Goal: Task Accomplishment & Management: Use online tool/utility

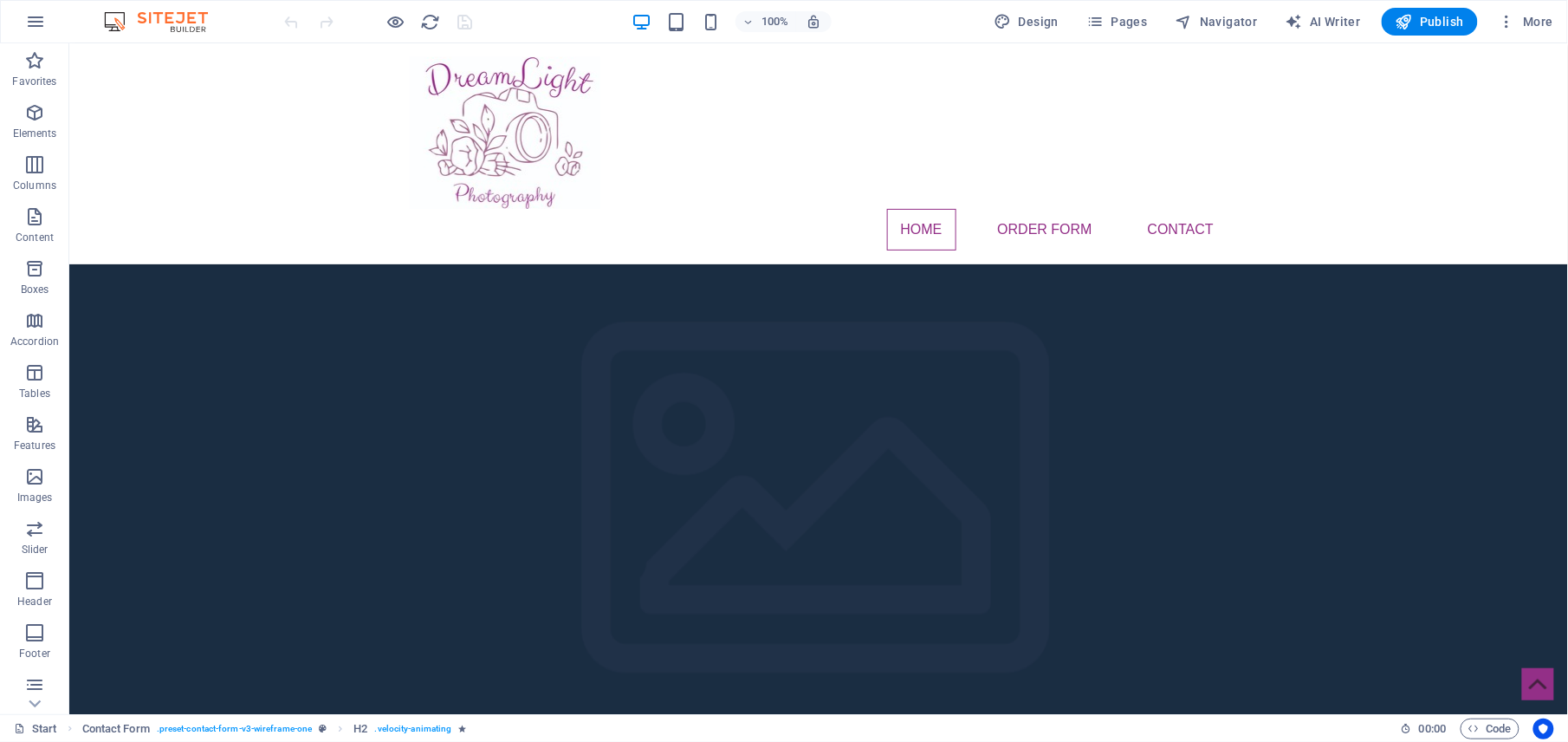
scroll to position [555, 0]
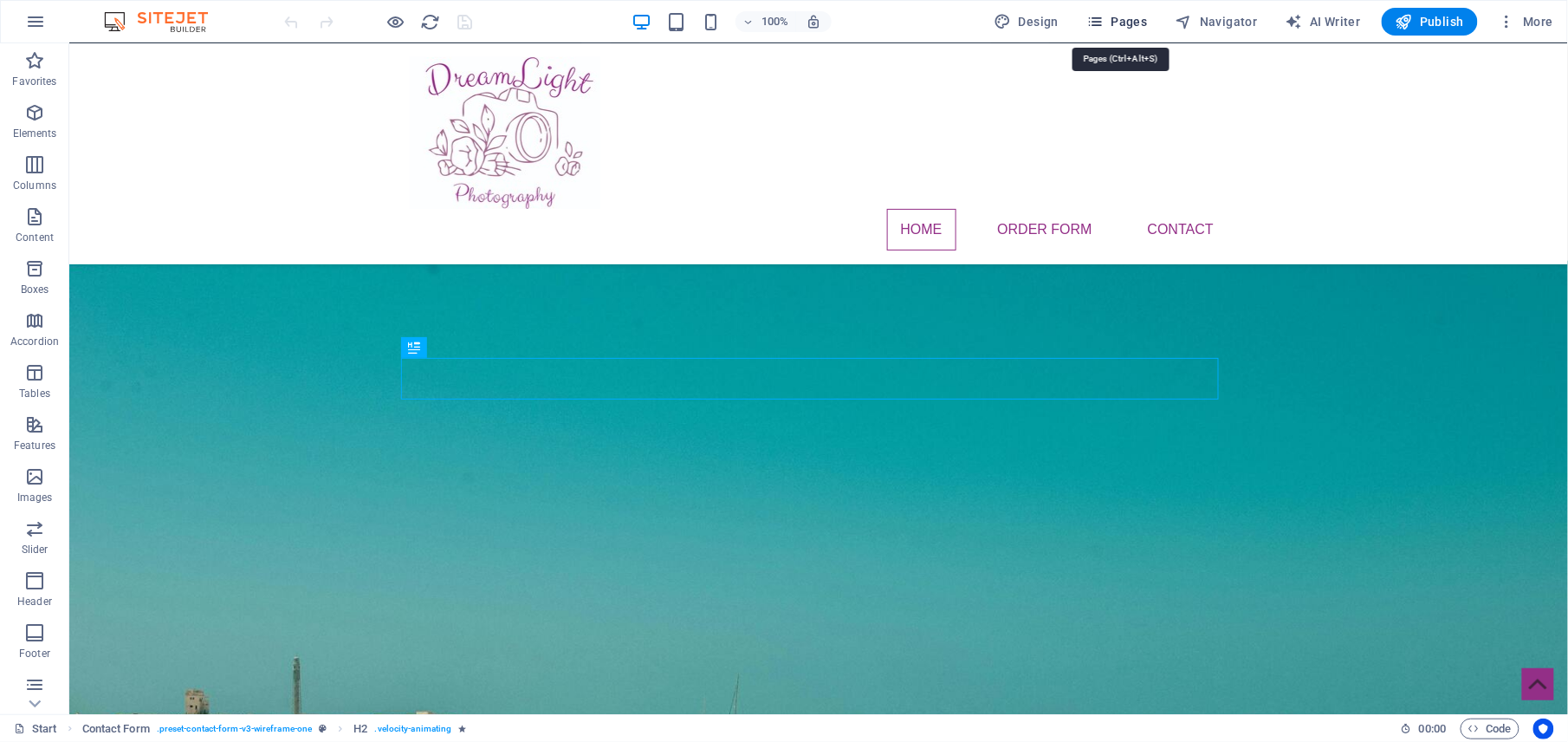
click at [1104, 23] on icon "button" at bounding box center [1095, 21] width 17 height 17
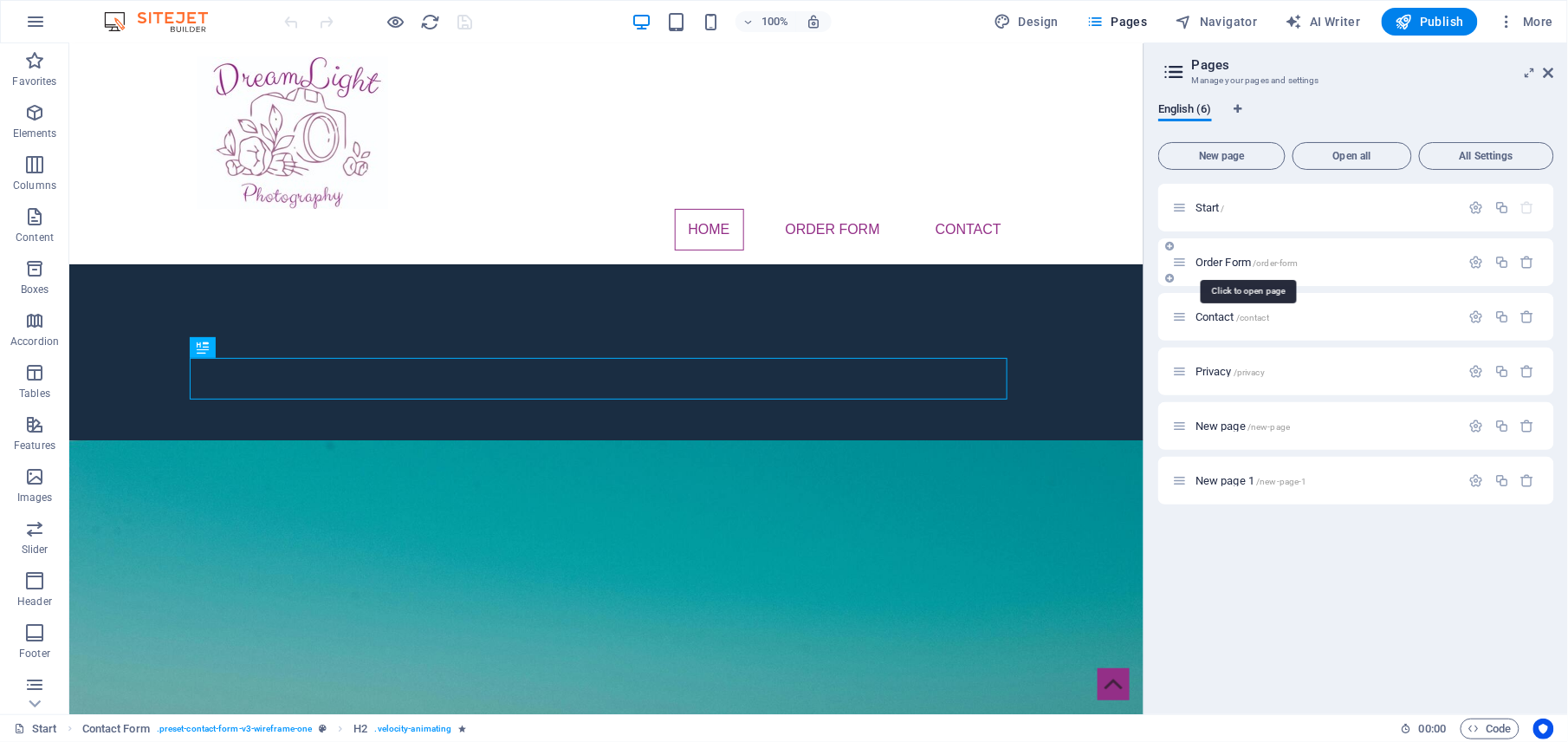
click at [1224, 262] on span "Order Form /order-form" at bounding box center [1247, 262] width 103 height 13
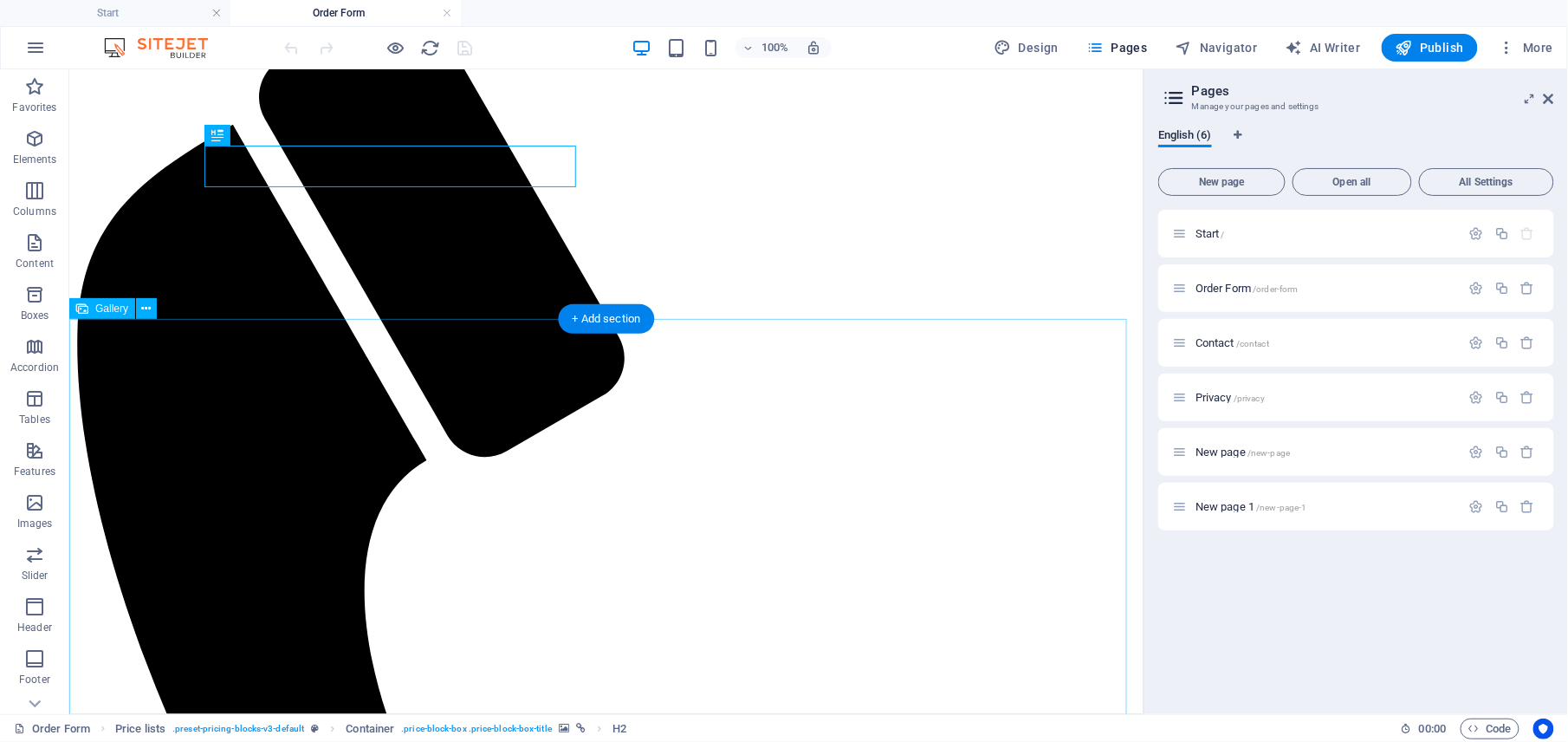
scroll to position [347, 0]
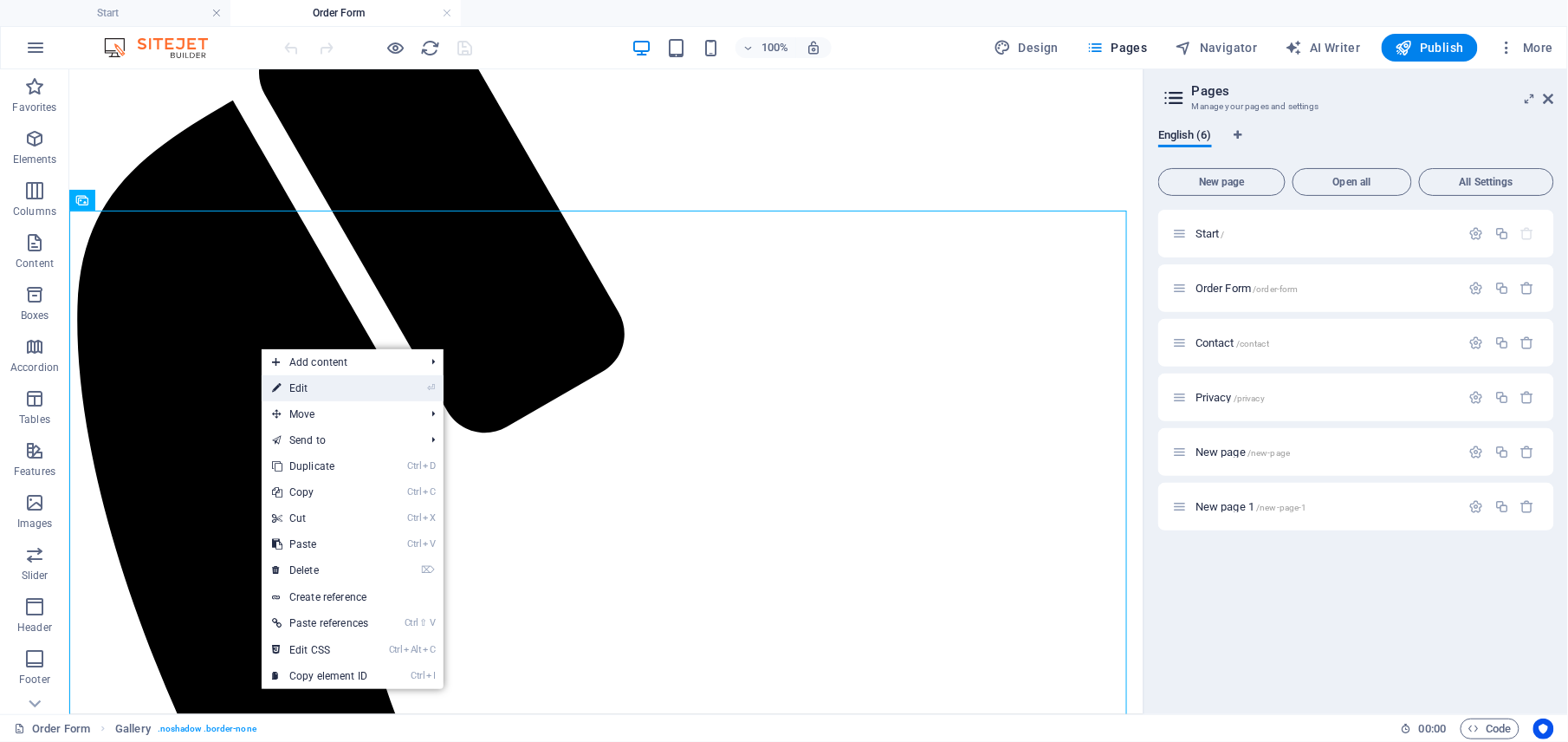
click at [301, 389] on link "⏎ Edit" at bounding box center [319, 388] width 117 height 26
select select "4"
select select "%"
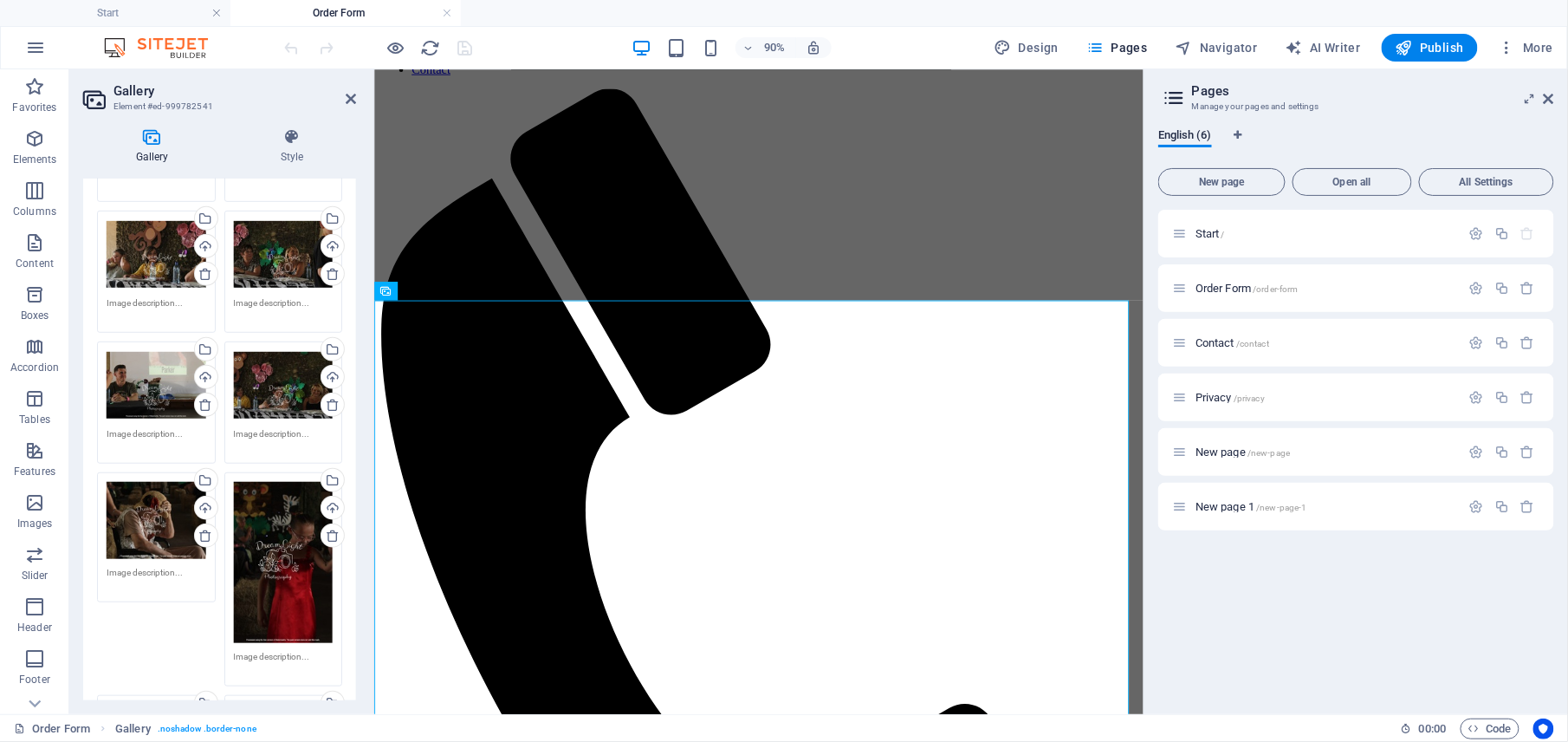
scroll to position [0, 0]
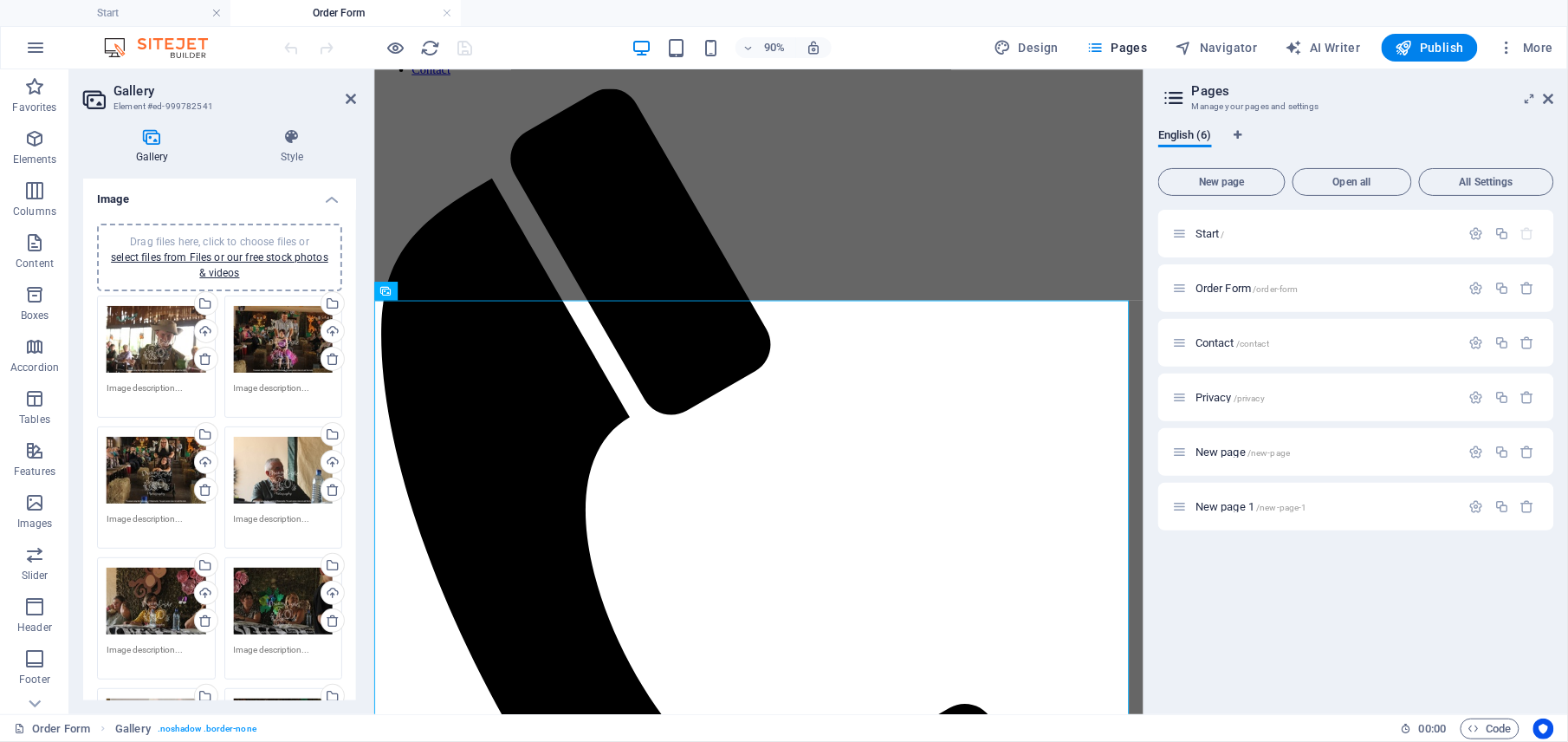
drag, startPoint x: 154, startPoint y: 342, endPoint x: 120, endPoint y: 419, distance: 84.2
click at [120, 422] on div "Drag files here, click to choose files or select files from Files or our free s…" at bounding box center [157, 487] width 128 height 131
click at [289, 150] on h4 "Style" at bounding box center [291, 146] width 128 height 36
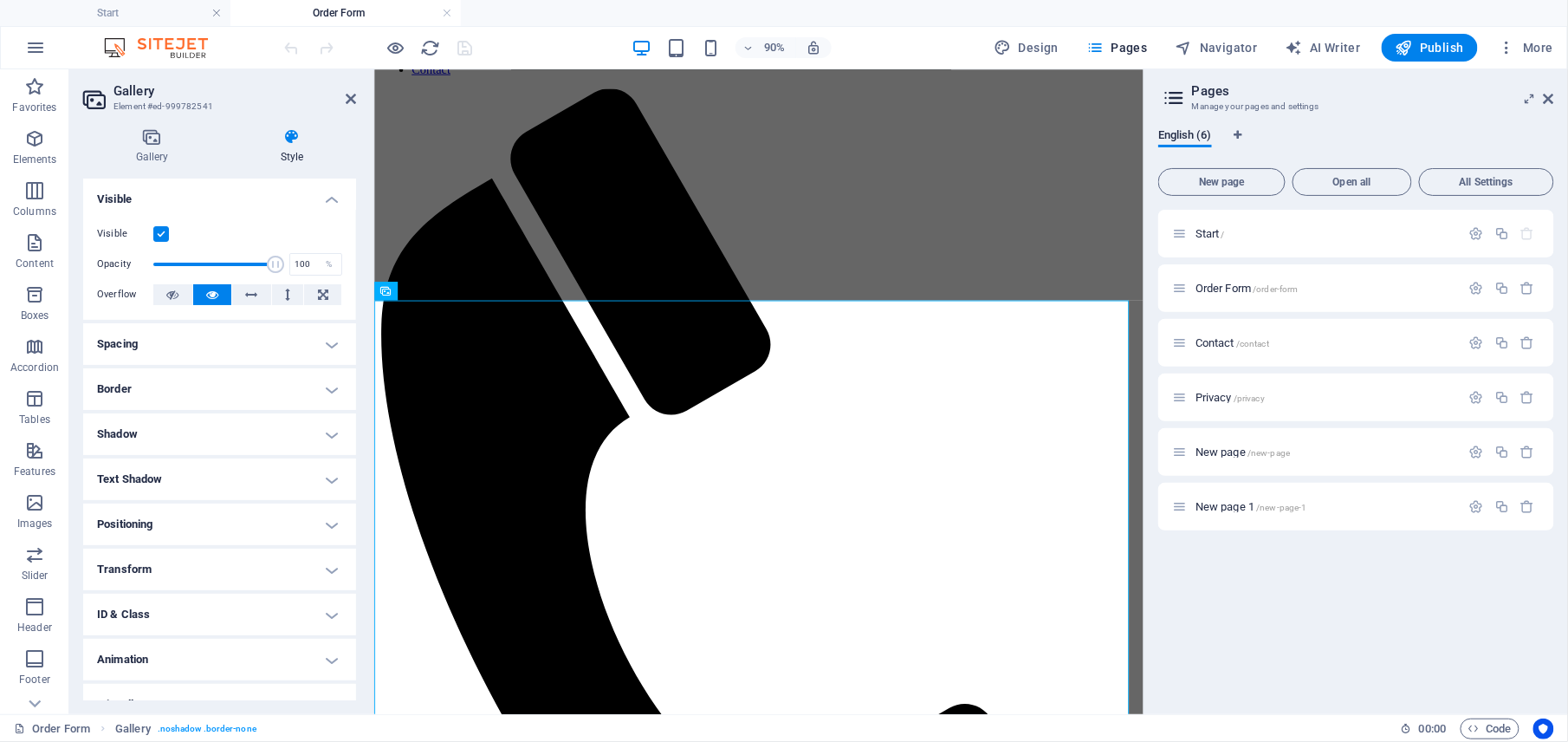
scroll to position [24, 0]
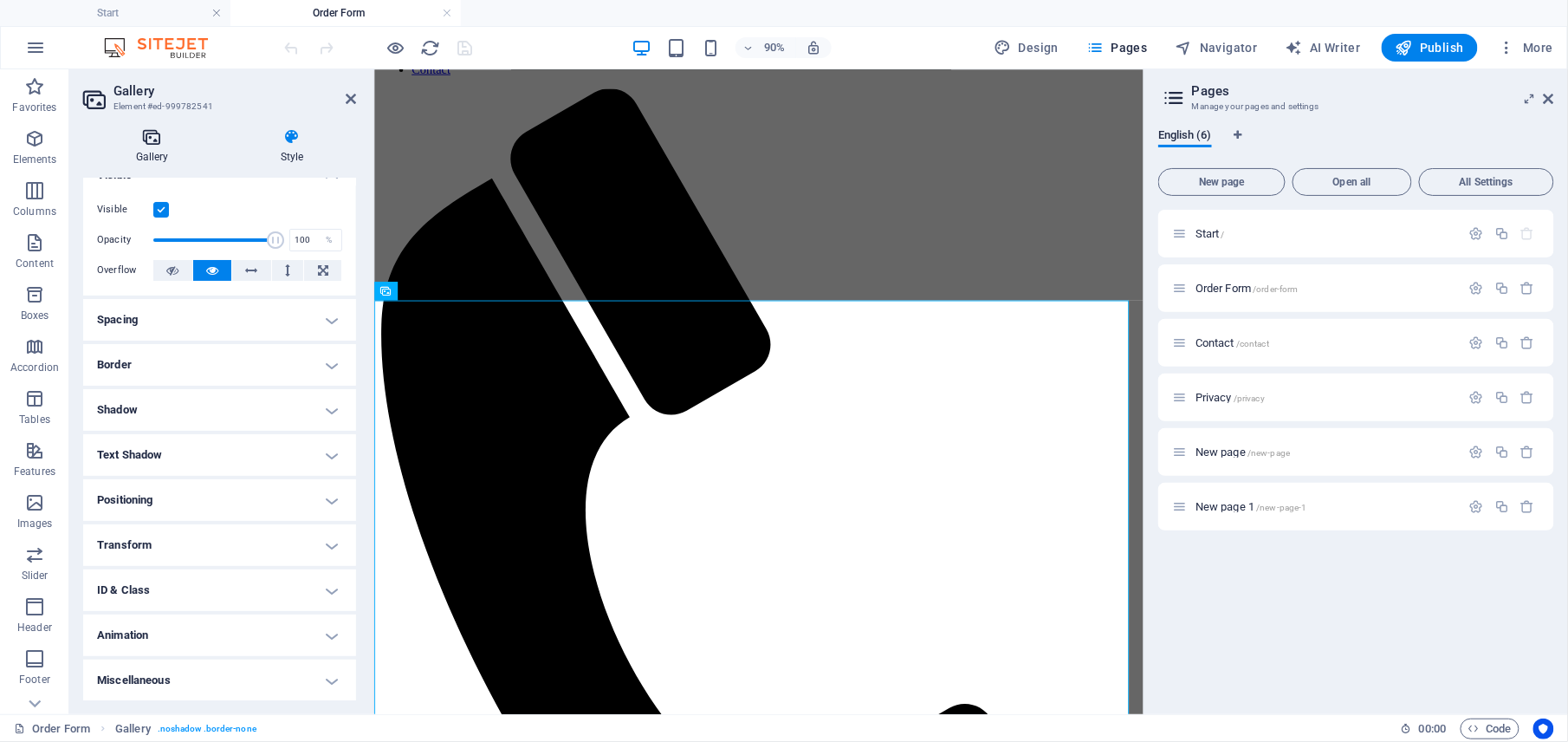
click at [158, 147] on h4 "Gallery" at bounding box center [155, 146] width 145 height 36
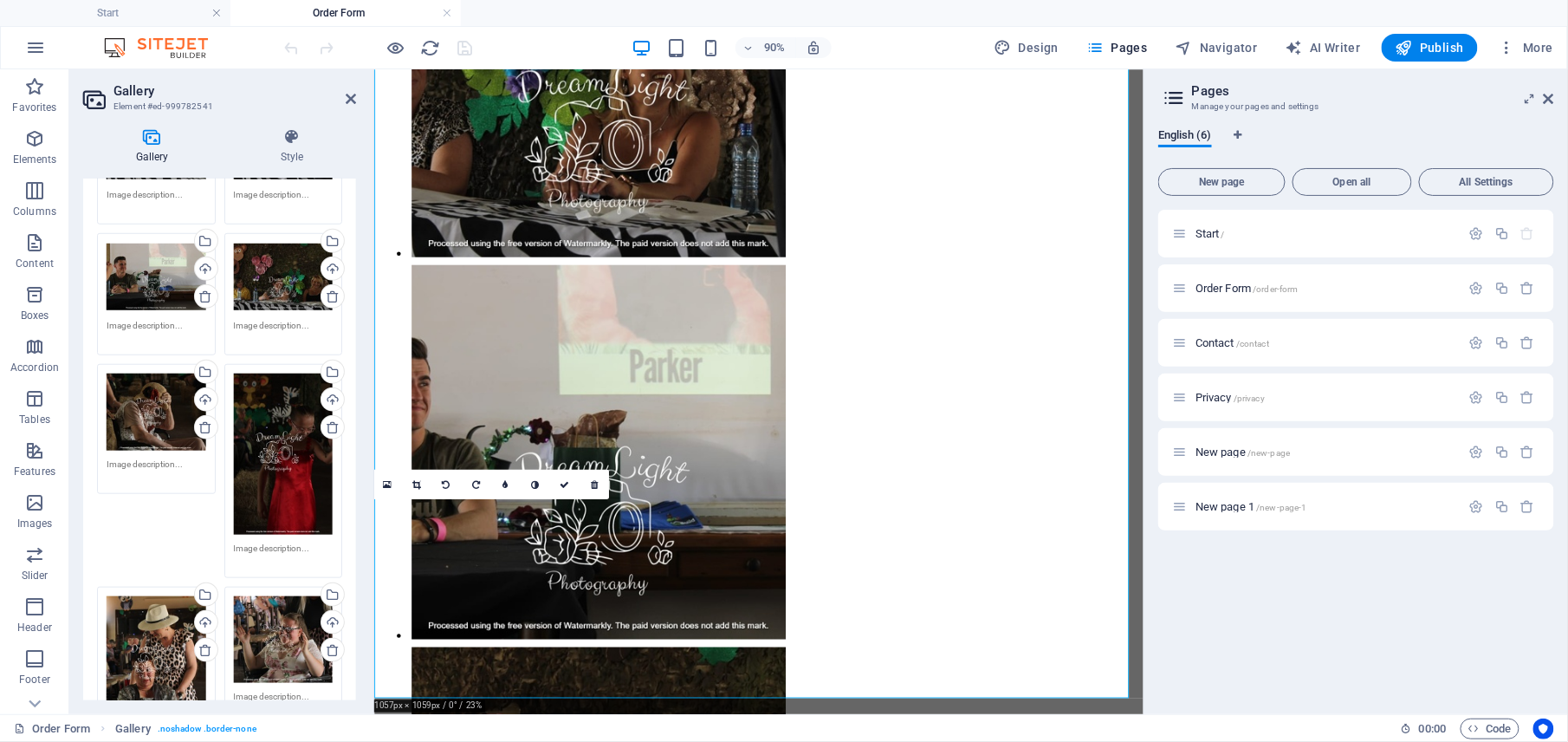
scroll to position [462, 0]
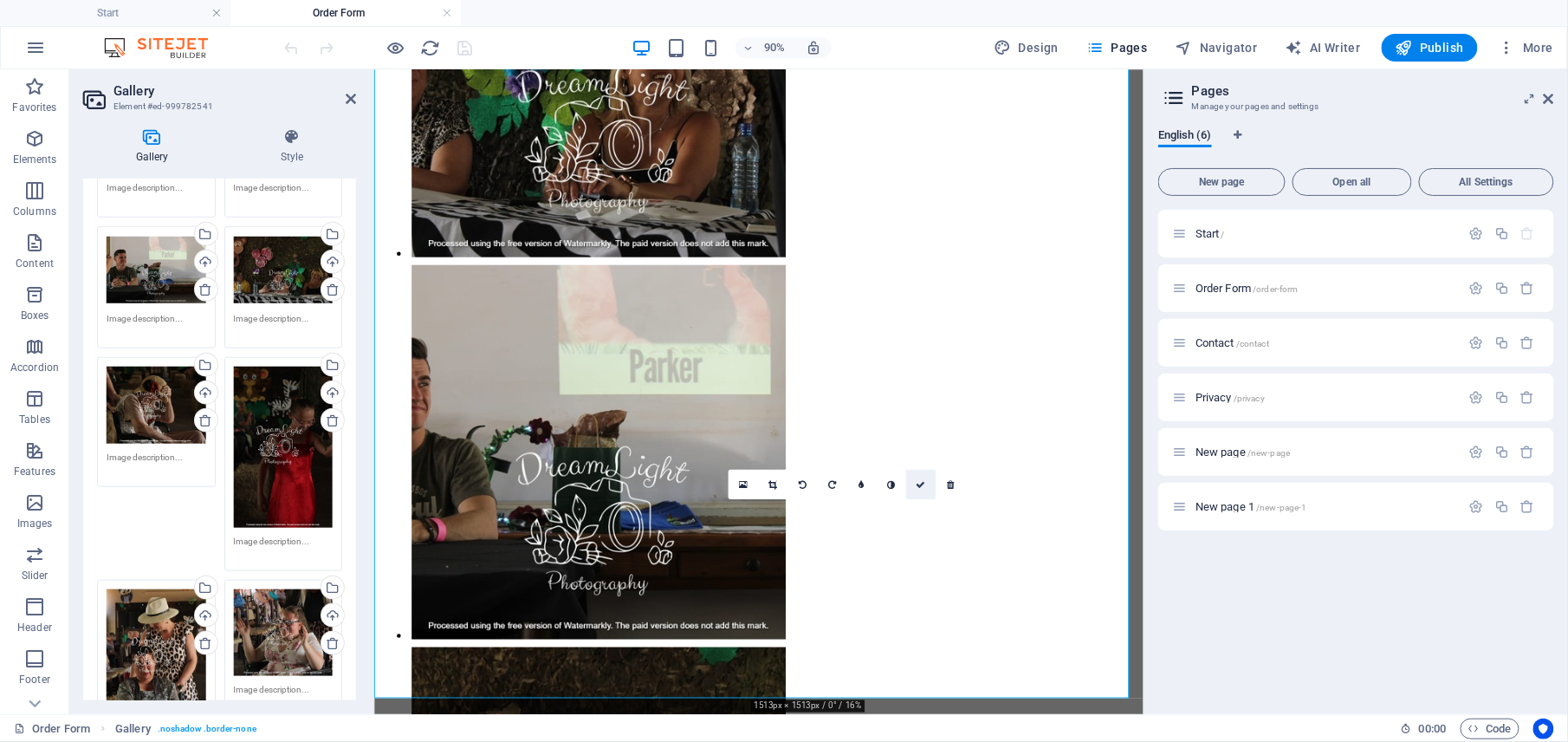
click at [916, 482] on icon at bounding box center [921, 484] width 10 height 10
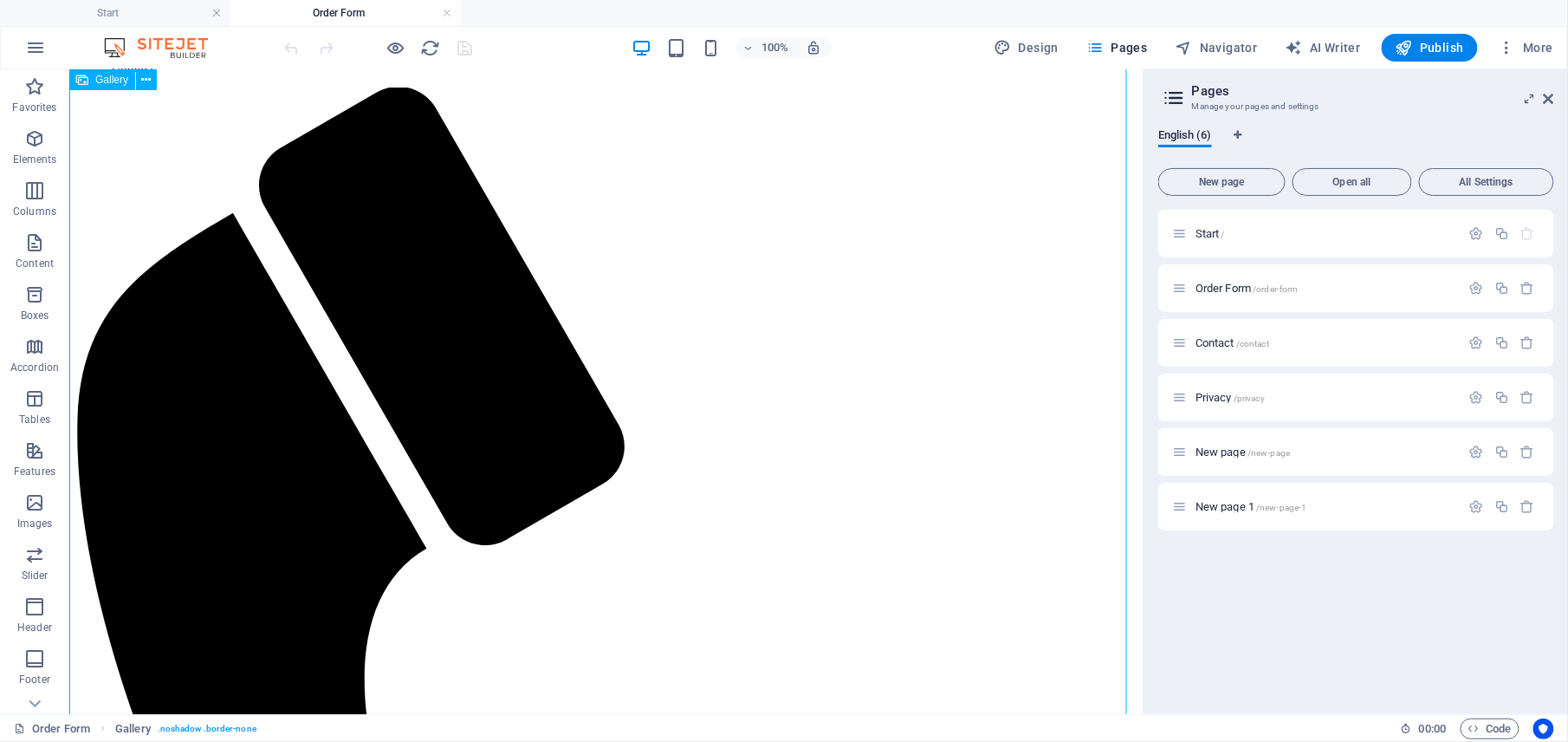
scroll to position [210, 0]
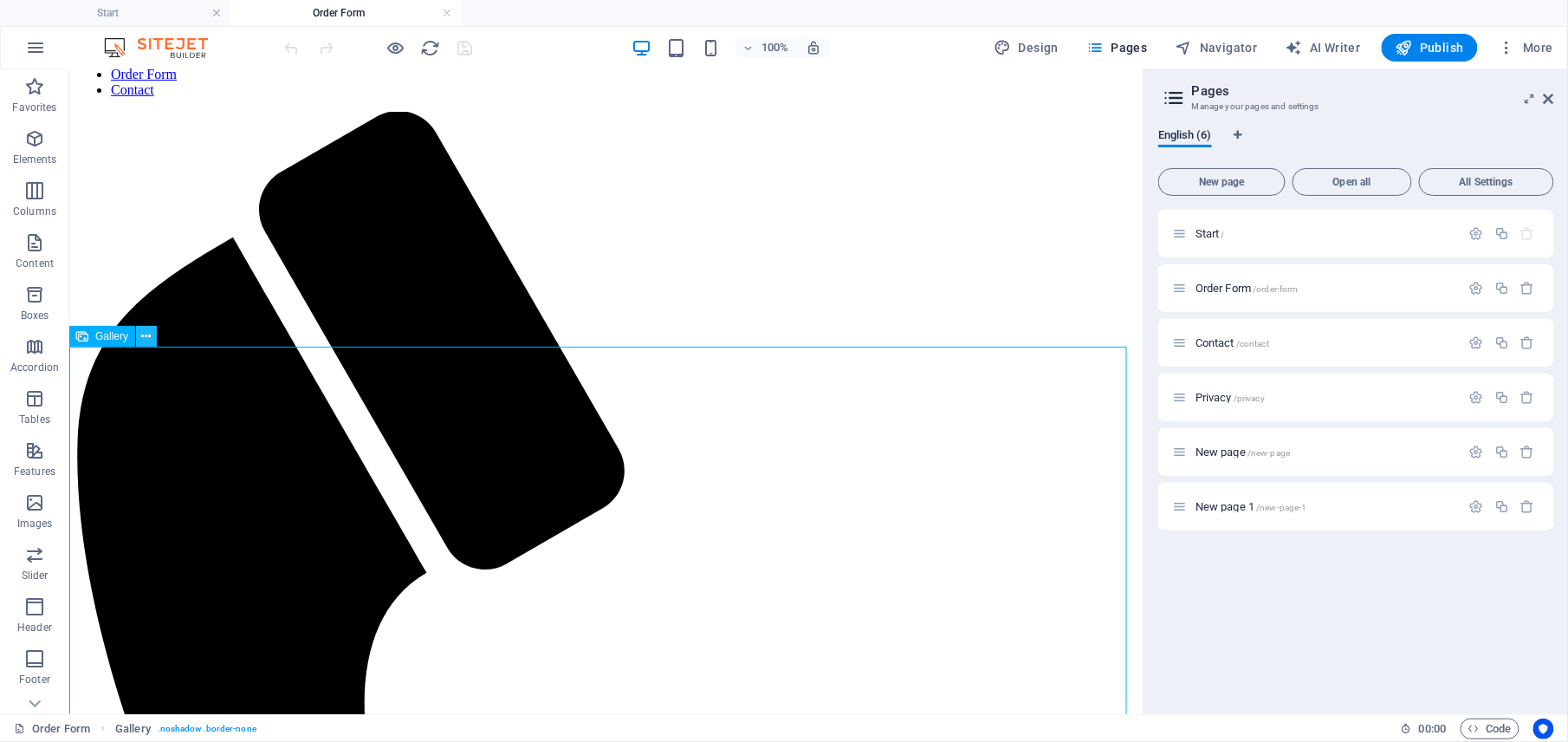
click at [144, 334] on icon at bounding box center [147, 337] width 10 height 18
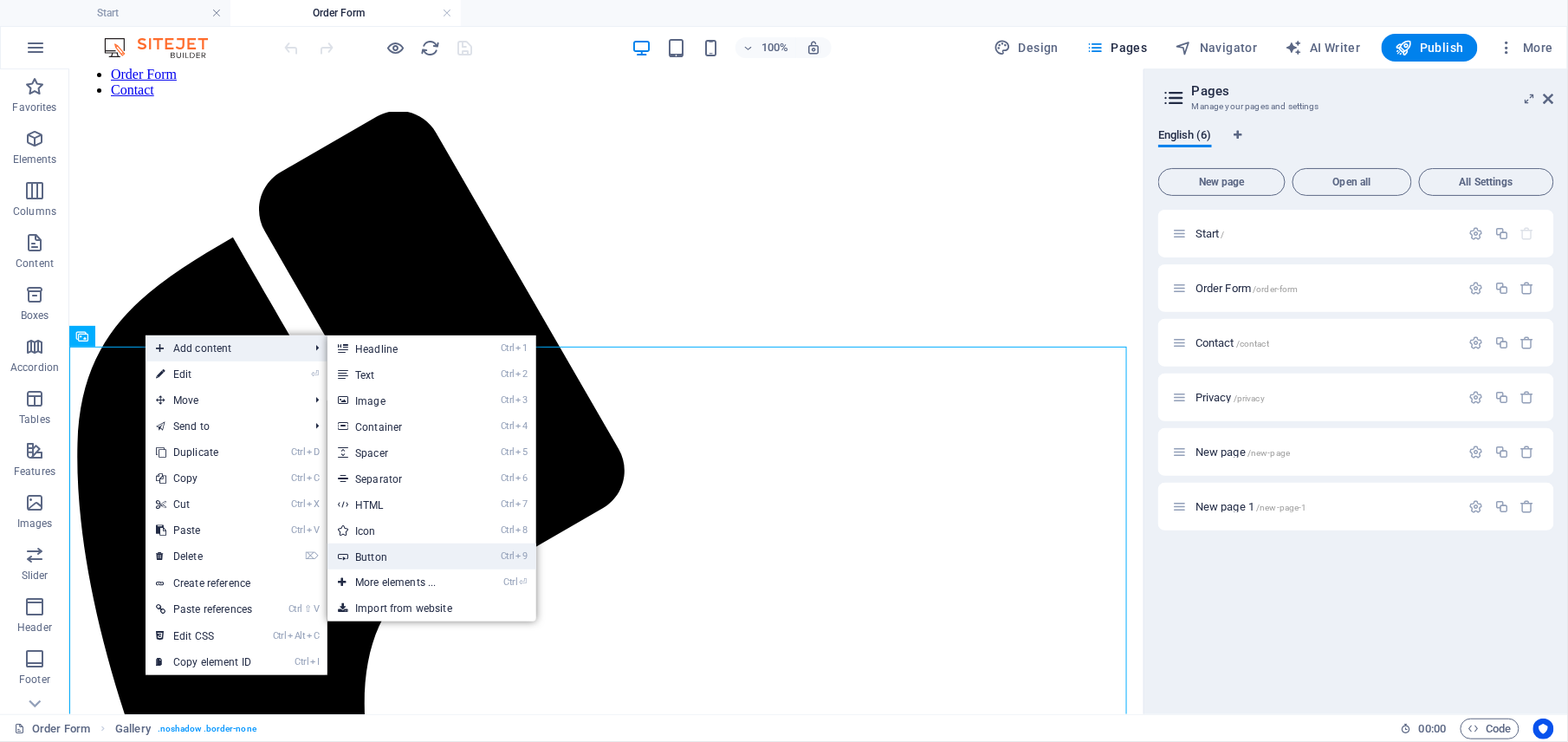
click at [445, 553] on link "Ctrl 9 Button" at bounding box center [398, 556] width 143 height 26
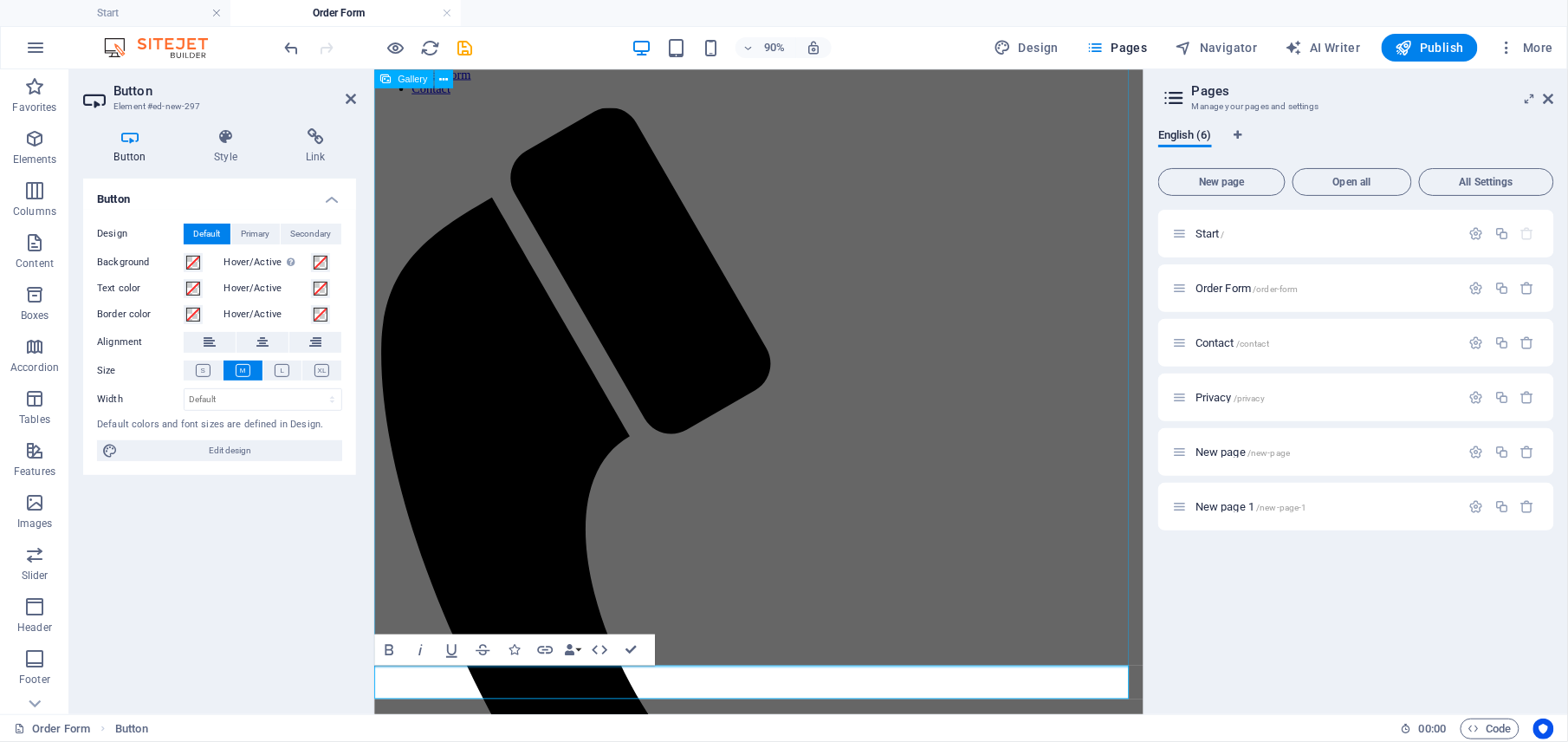
scroll to position [4044, 0]
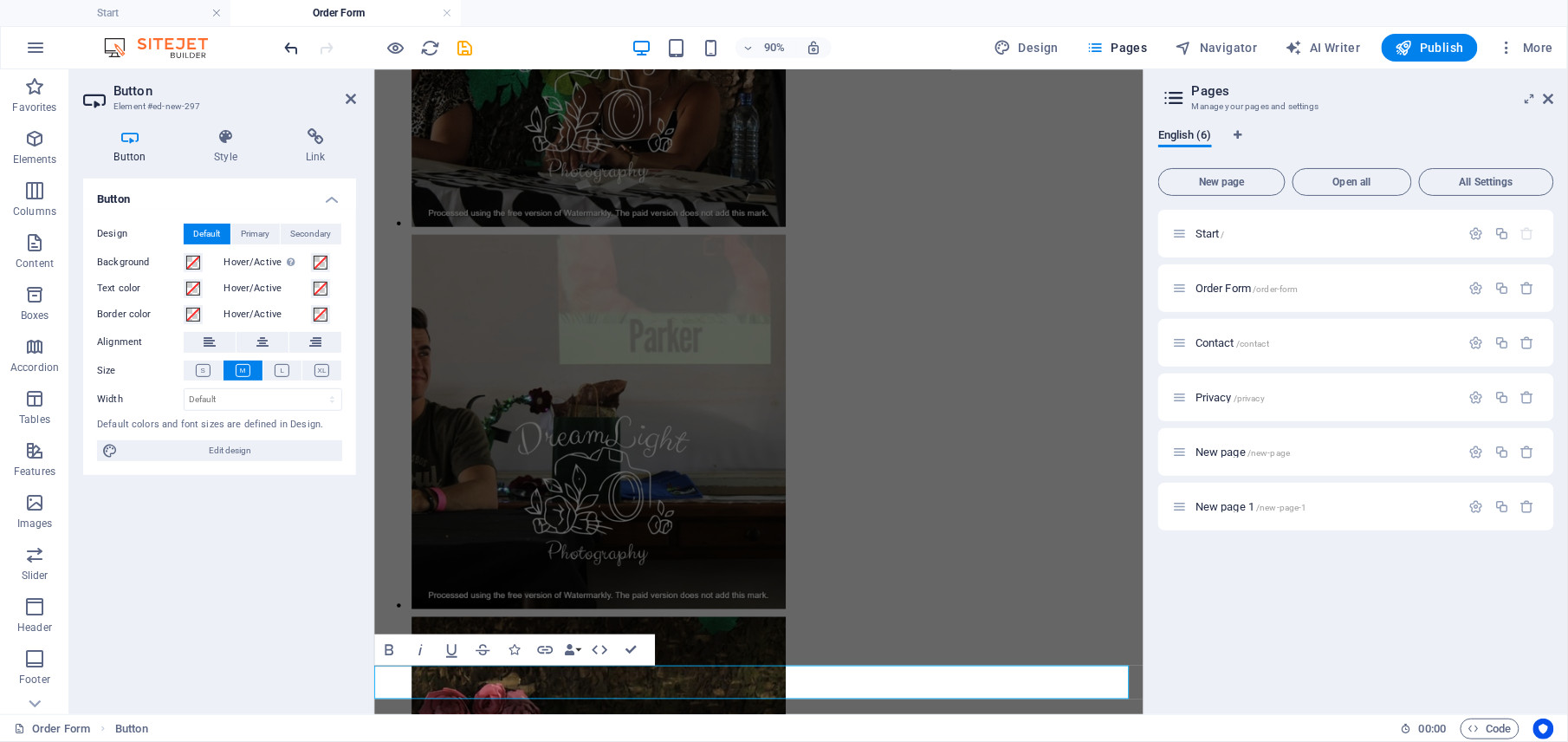
click at [288, 50] on icon "undo" at bounding box center [292, 48] width 20 height 20
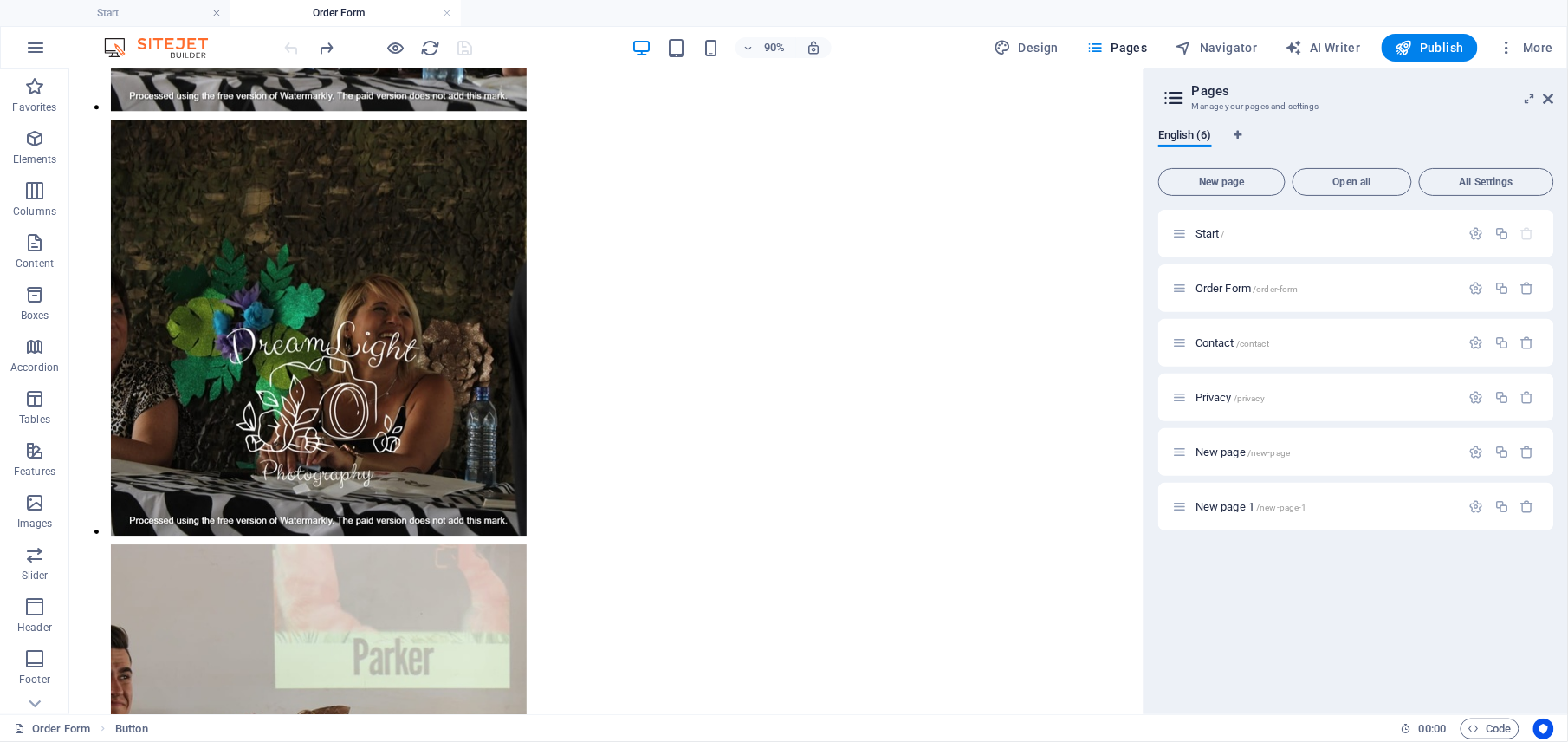
scroll to position [5180, 0]
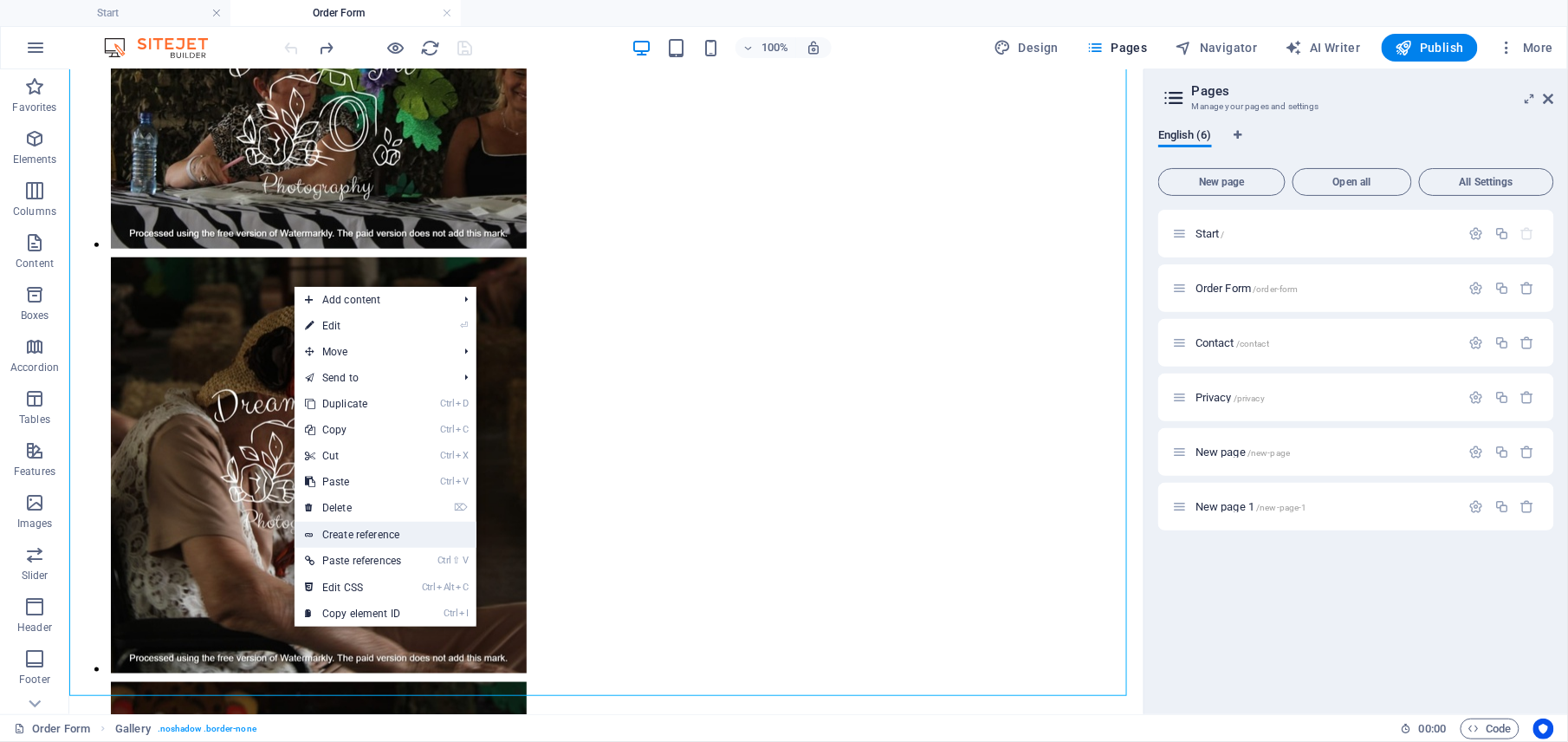
click at [384, 529] on link "Create reference" at bounding box center [385, 535] width 182 height 26
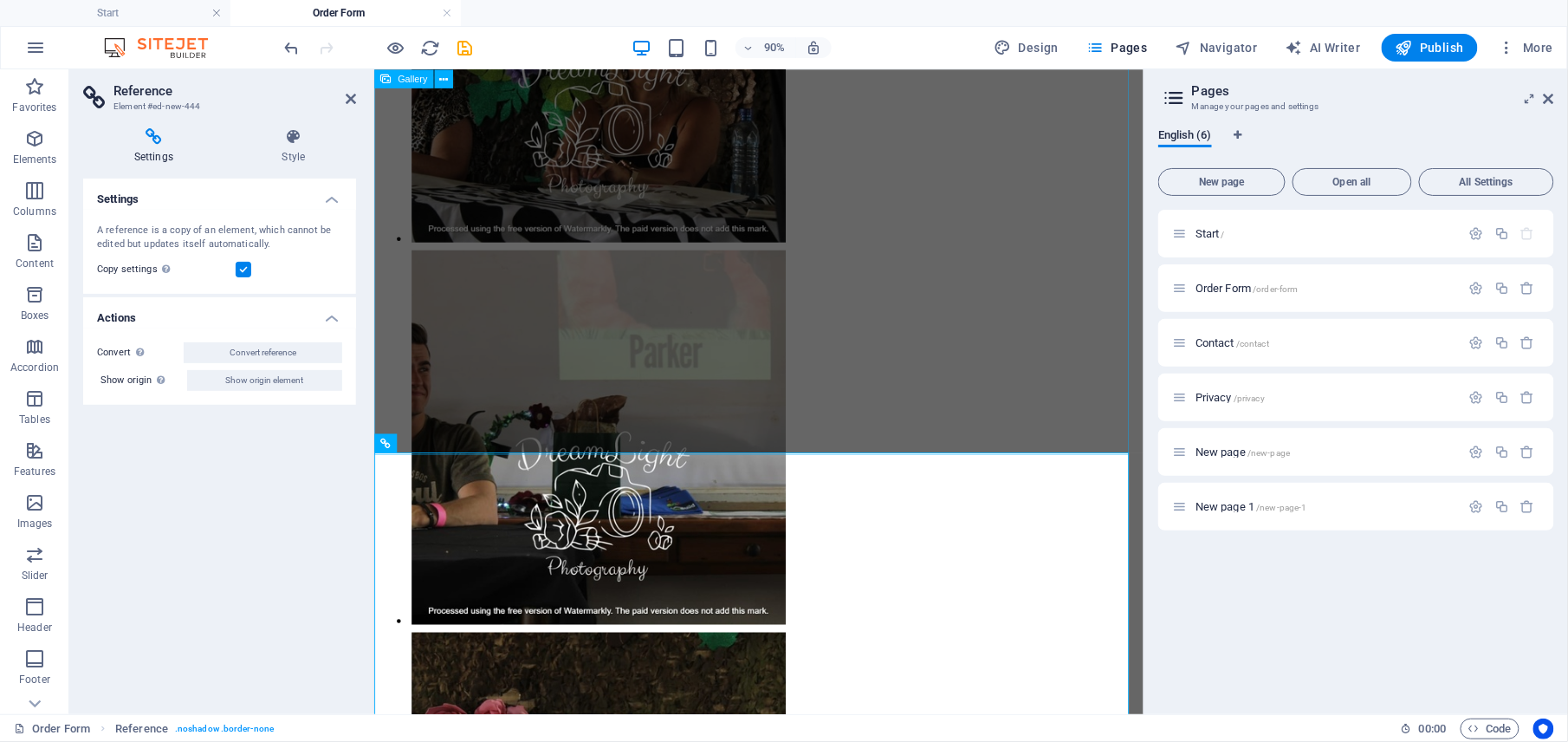
scroll to position [3819, 0]
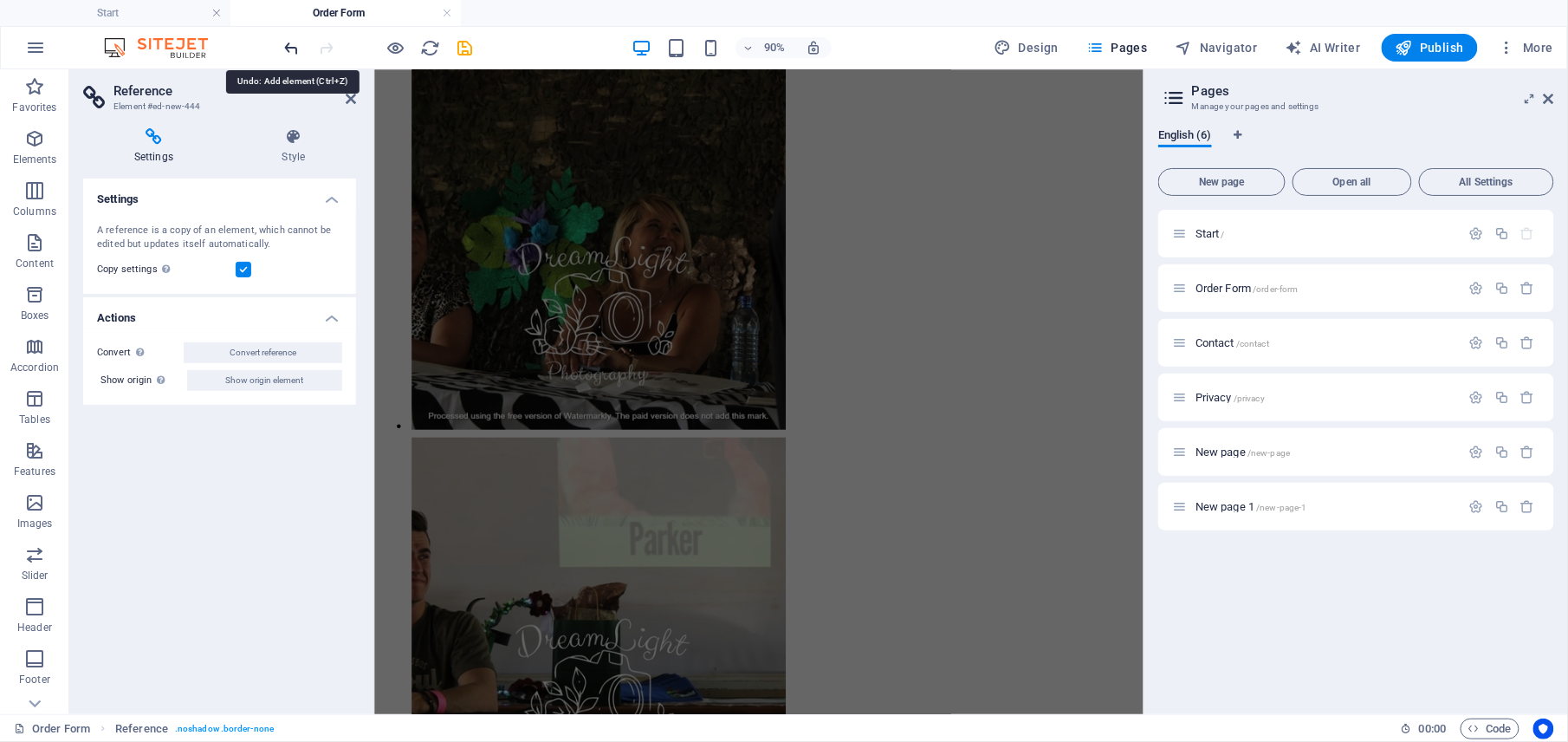
click at [295, 47] on icon "undo" at bounding box center [292, 48] width 20 height 20
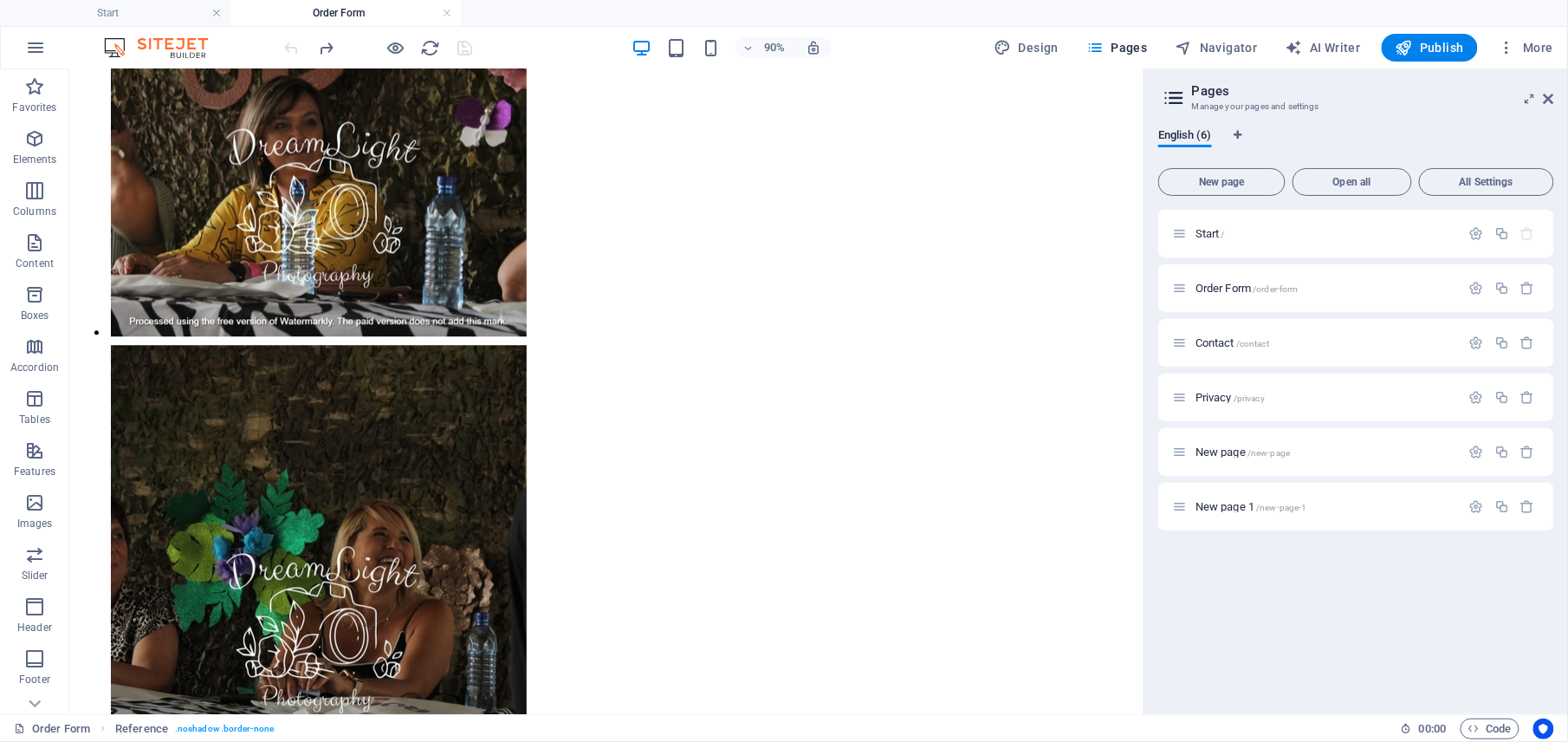
scroll to position [5180, 0]
